Goal: Task Accomplishment & Management: Manage account settings

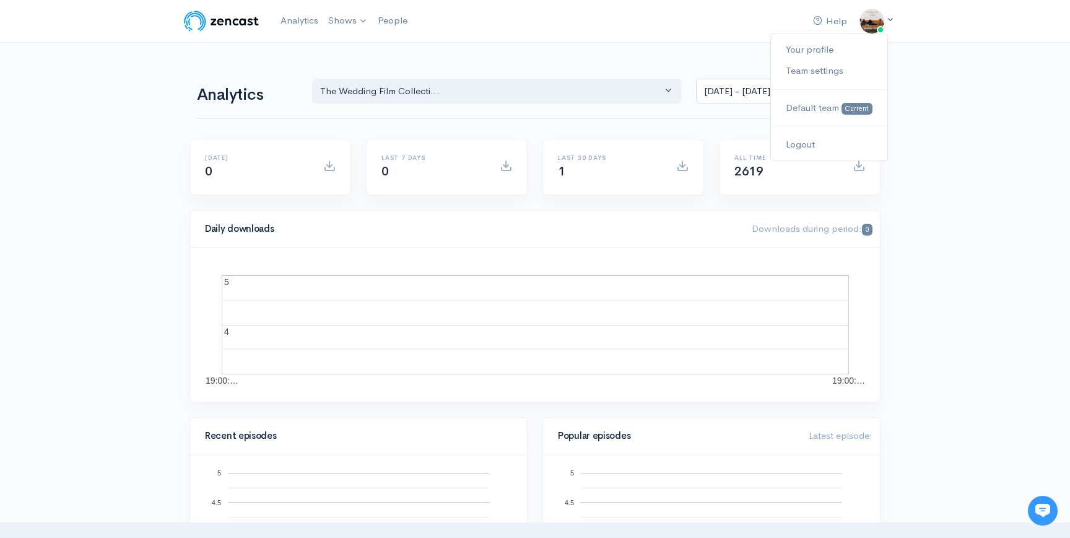
click at [873, 19] on img at bounding box center [872, 21] width 25 height 25
click at [818, 70] on link "Team settings" at bounding box center [829, 71] width 116 height 22
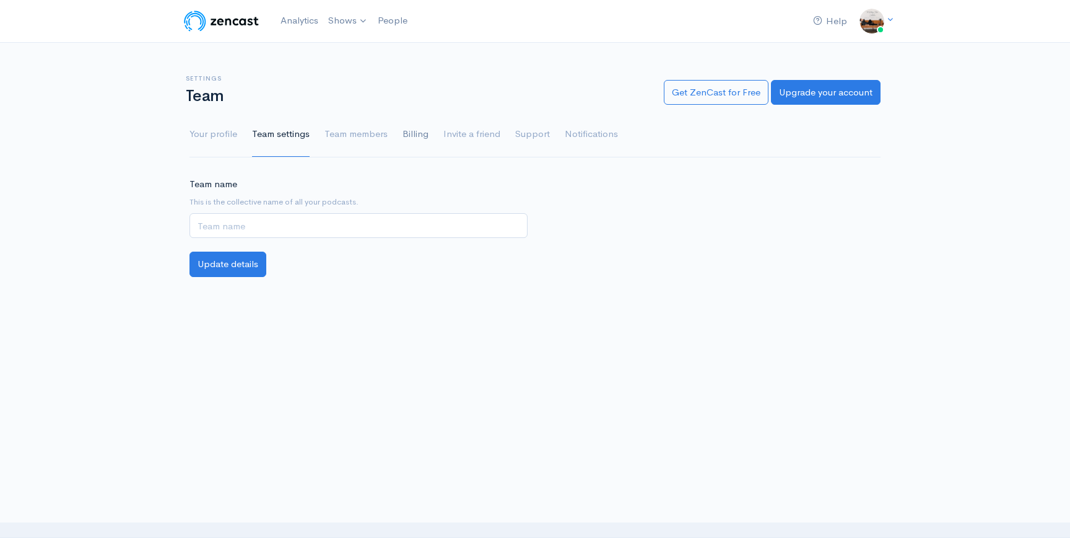
click at [416, 136] on link "Billing" at bounding box center [416, 134] width 26 height 45
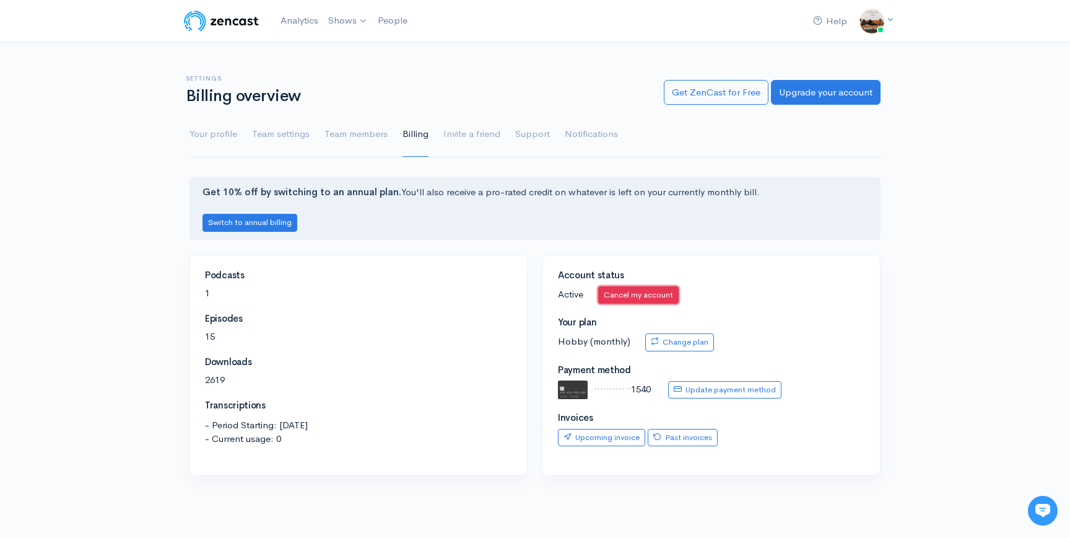
click at [616, 292] on link "Cancel my account" at bounding box center [638, 295] width 81 height 18
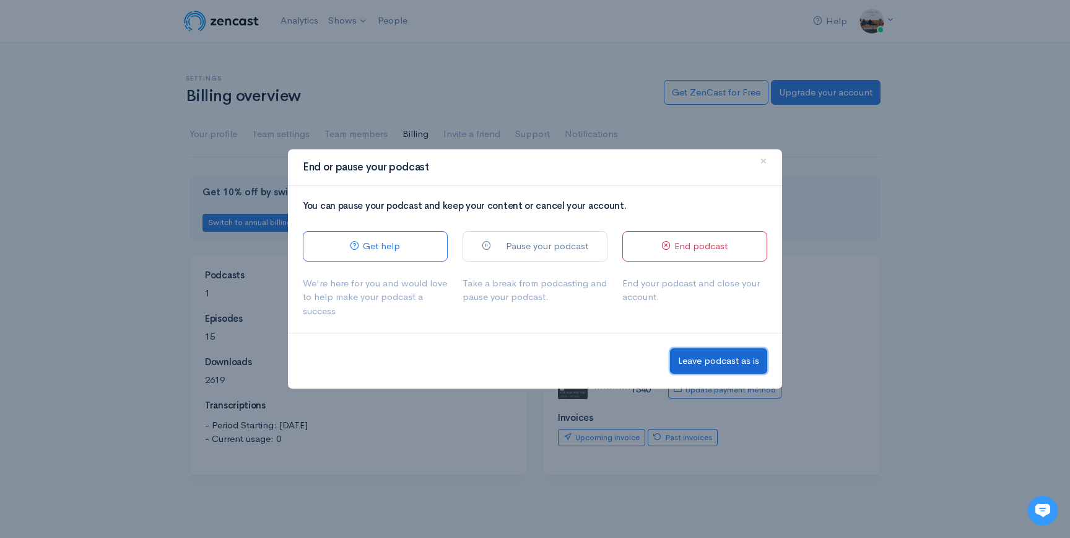
click at [715, 362] on button "Leave podcast as is" at bounding box center [718, 360] width 97 height 25
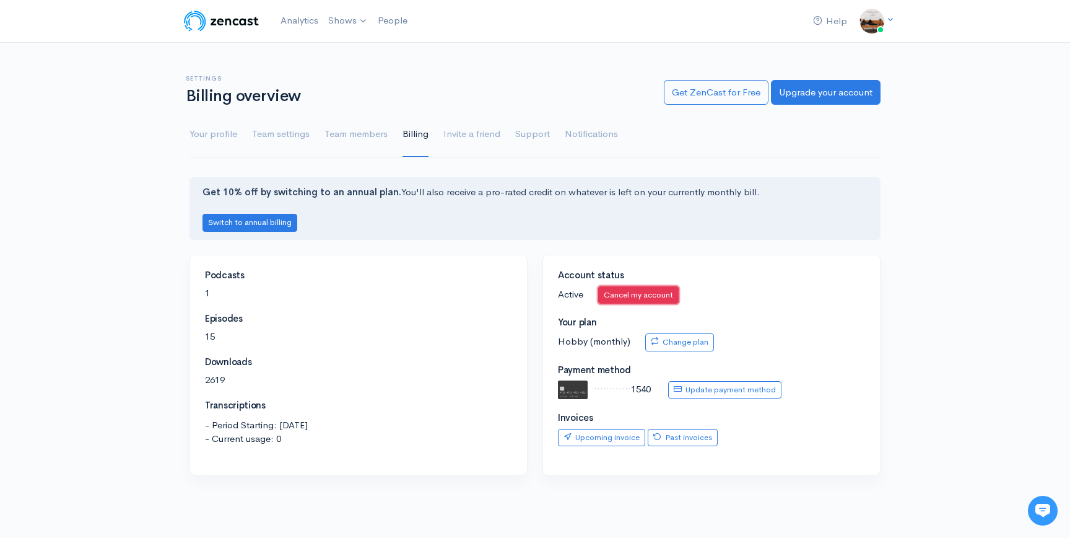
click at [655, 292] on link "Cancel my account" at bounding box center [638, 295] width 81 height 18
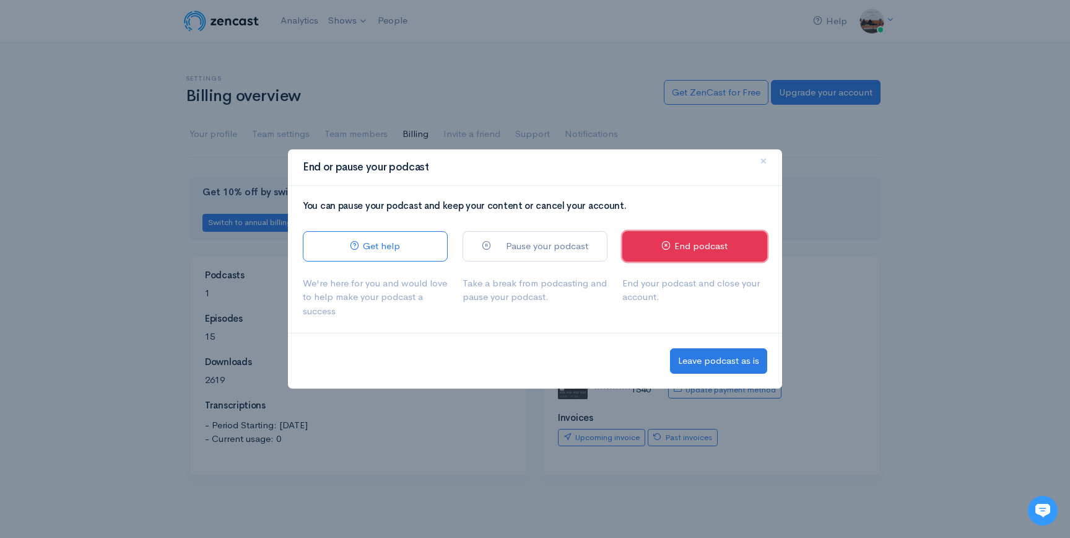
click at [700, 254] on link "End podcast" at bounding box center [694, 246] width 145 height 30
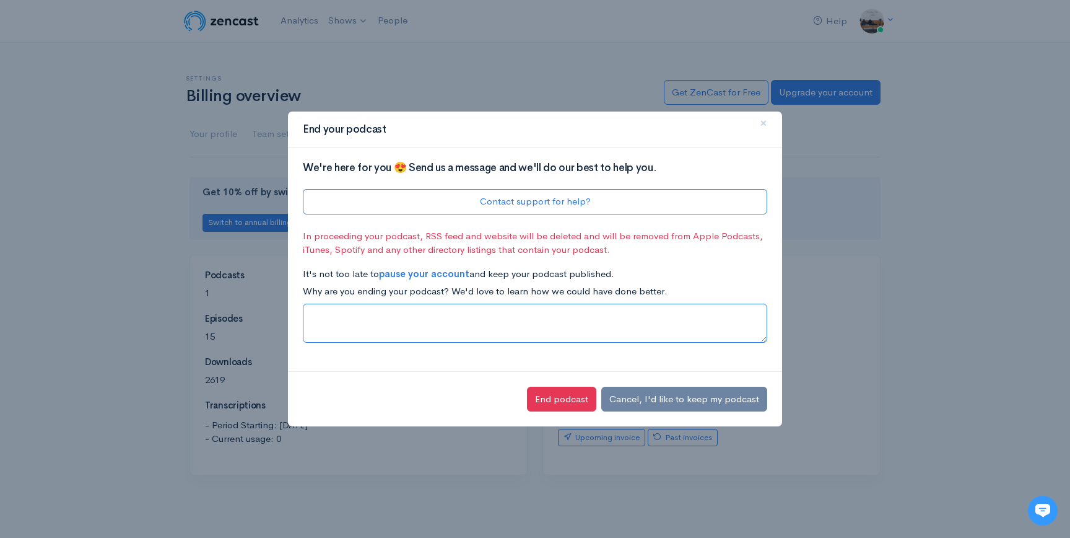
click at [567, 319] on textarea at bounding box center [535, 322] width 465 height 39
type textarea "dont use it, waste of money over the last 4 years"
click at [578, 399] on button "End podcast" at bounding box center [561, 398] width 69 height 25
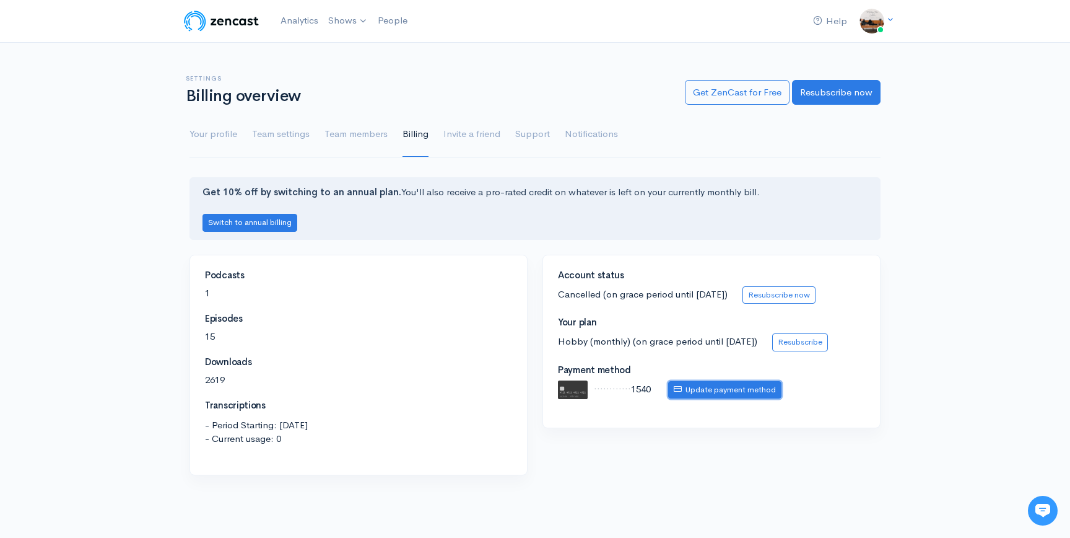
click at [724, 393] on link "Update payment method" at bounding box center [724, 390] width 113 height 18
